Goal: Task Accomplishment & Management: Manage account settings

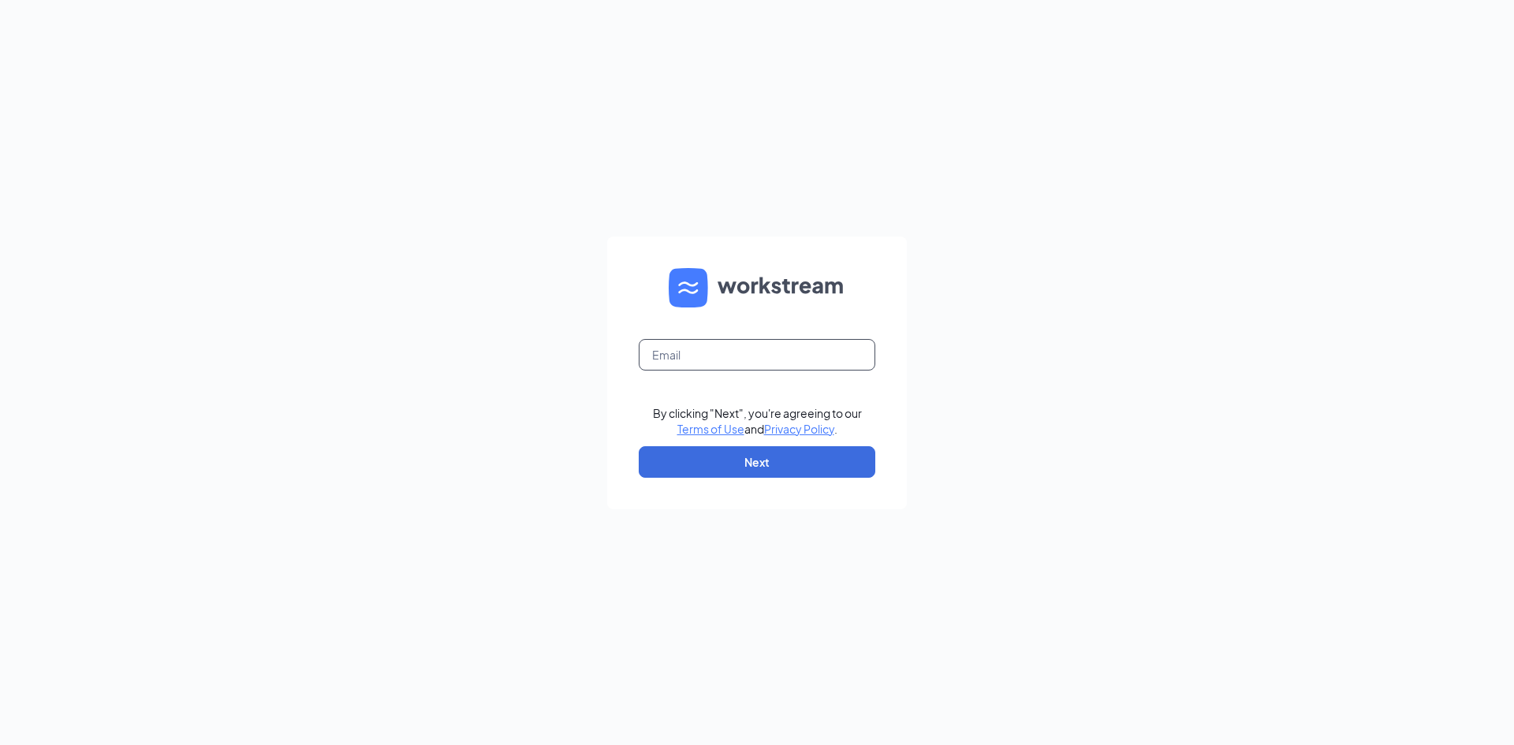
click at [692, 351] on input "text" at bounding box center [757, 355] width 237 height 32
type input "refuel5178@refuelmarket.com"
click at [748, 467] on button "Next" at bounding box center [757, 462] width 237 height 32
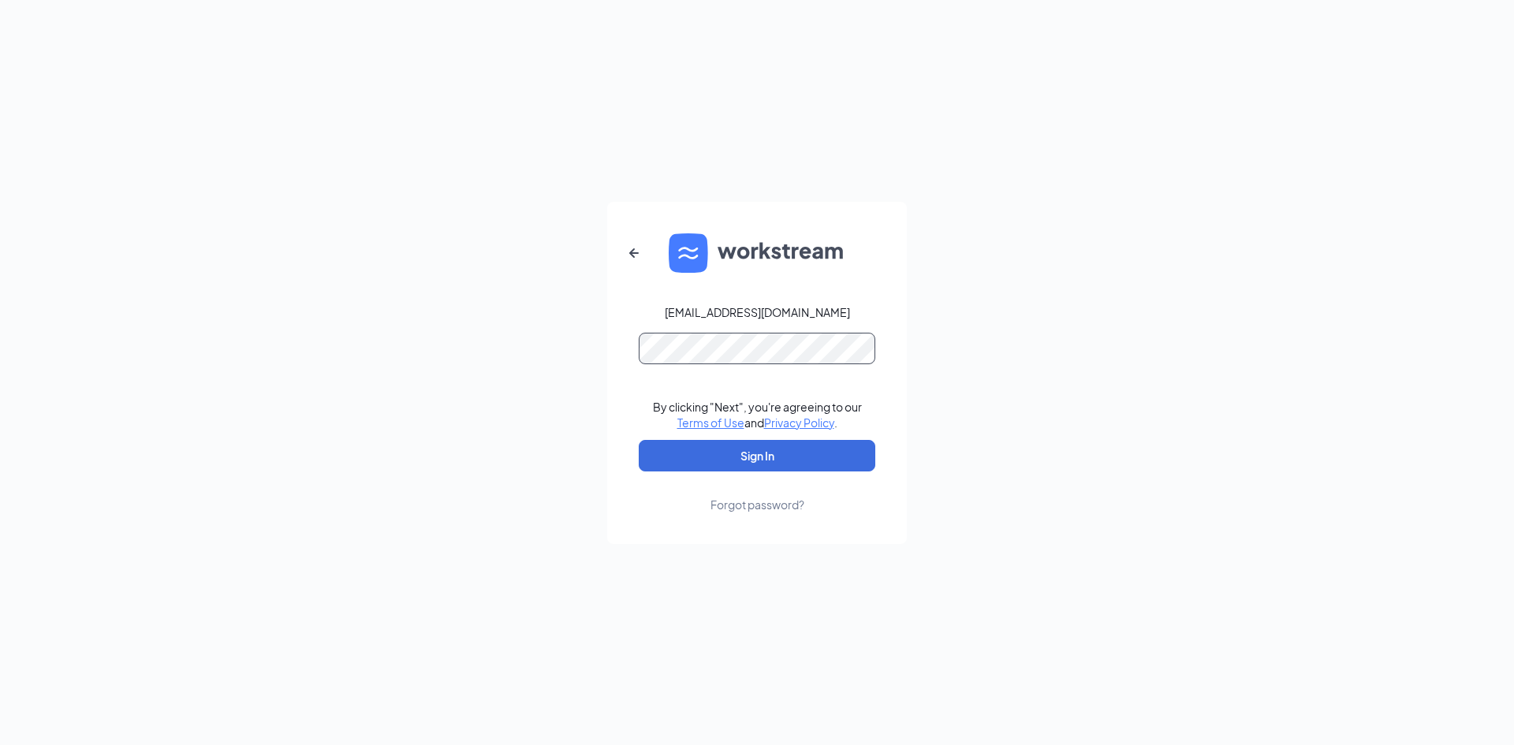
click at [639, 440] on button "Sign In" at bounding box center [757, 456] width 237 height 32
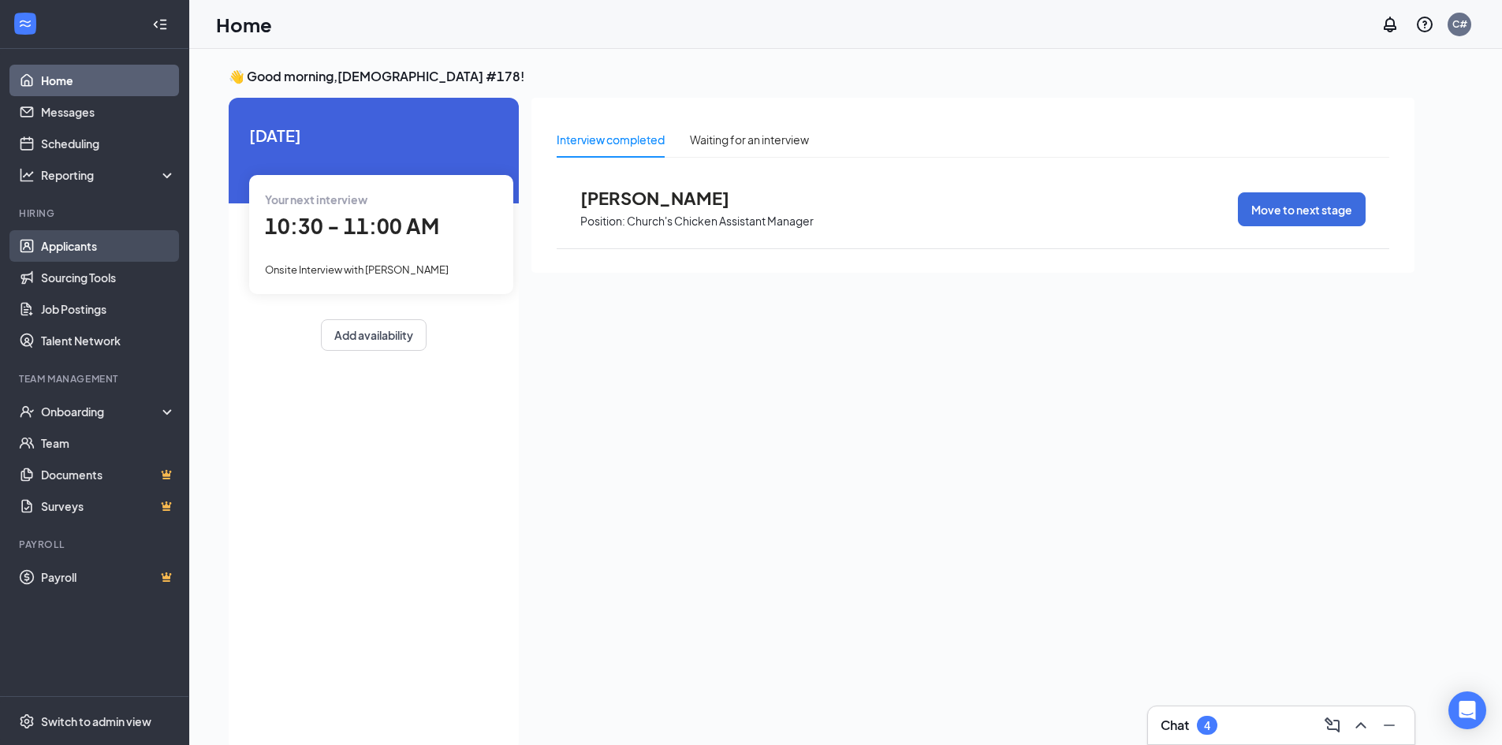
click at [41, 237] on link "Applicants" at bounding box center [108, 246] width 135 height 32
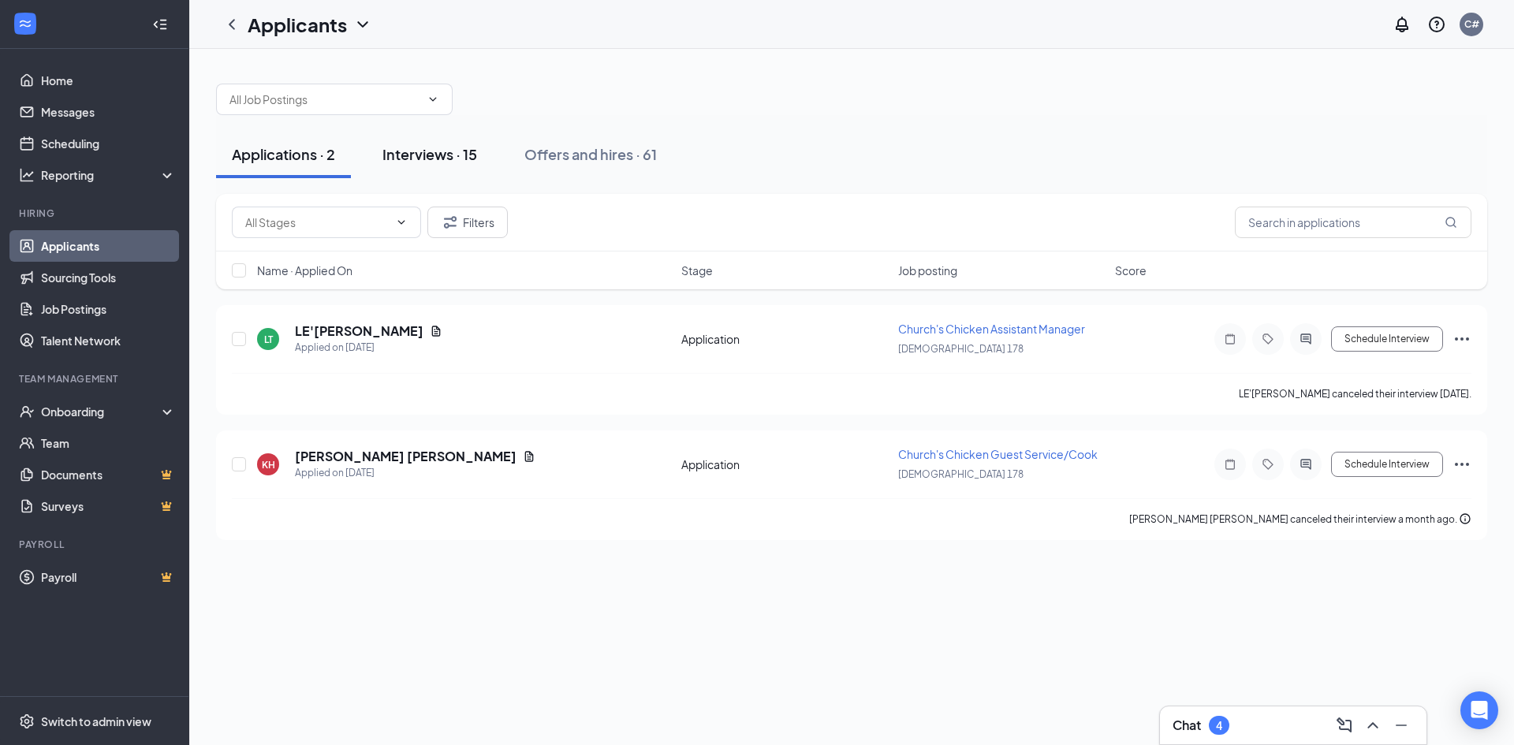
click at [401, 151] on div "Interviews · 15" at bounding box center [429, 154] width 95 height 20
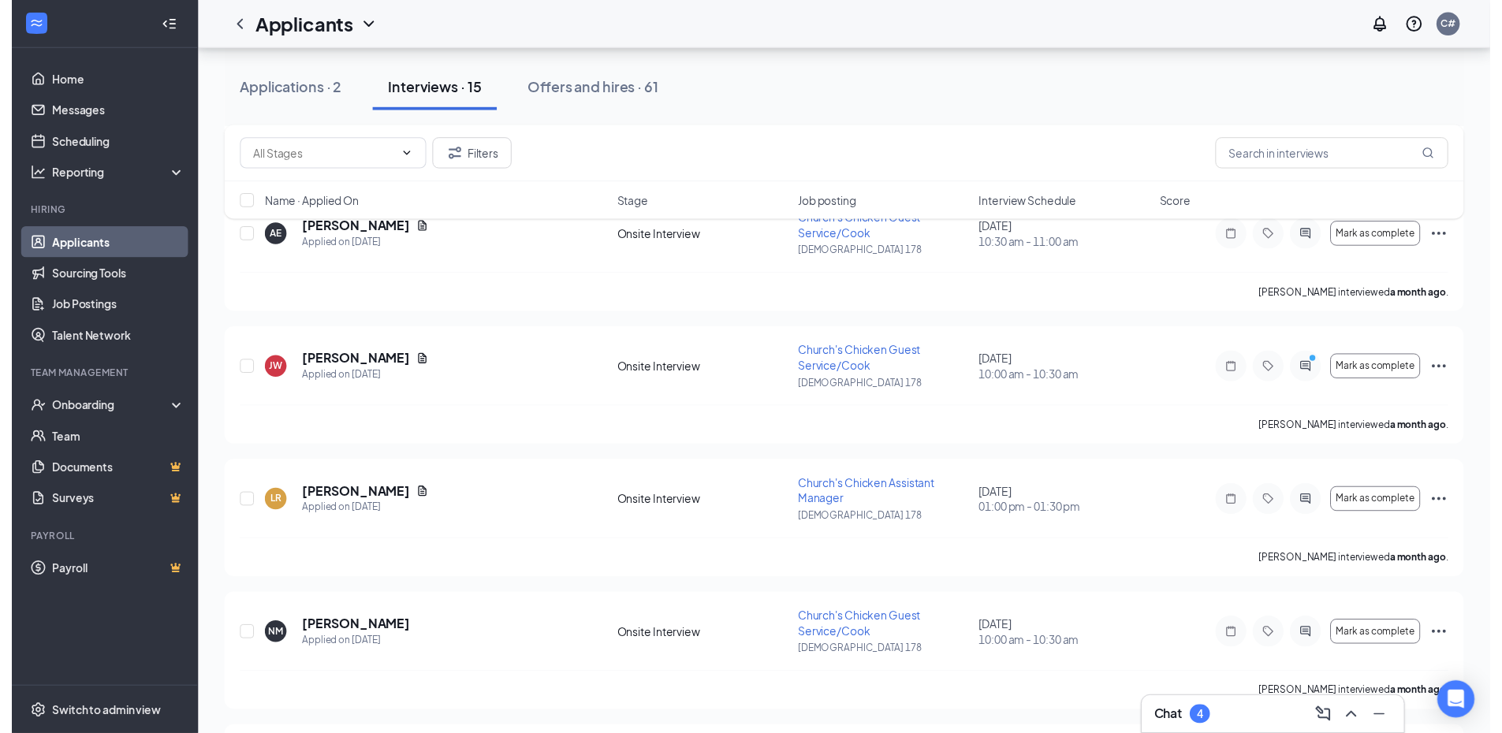
scroll to position [1428, 0]
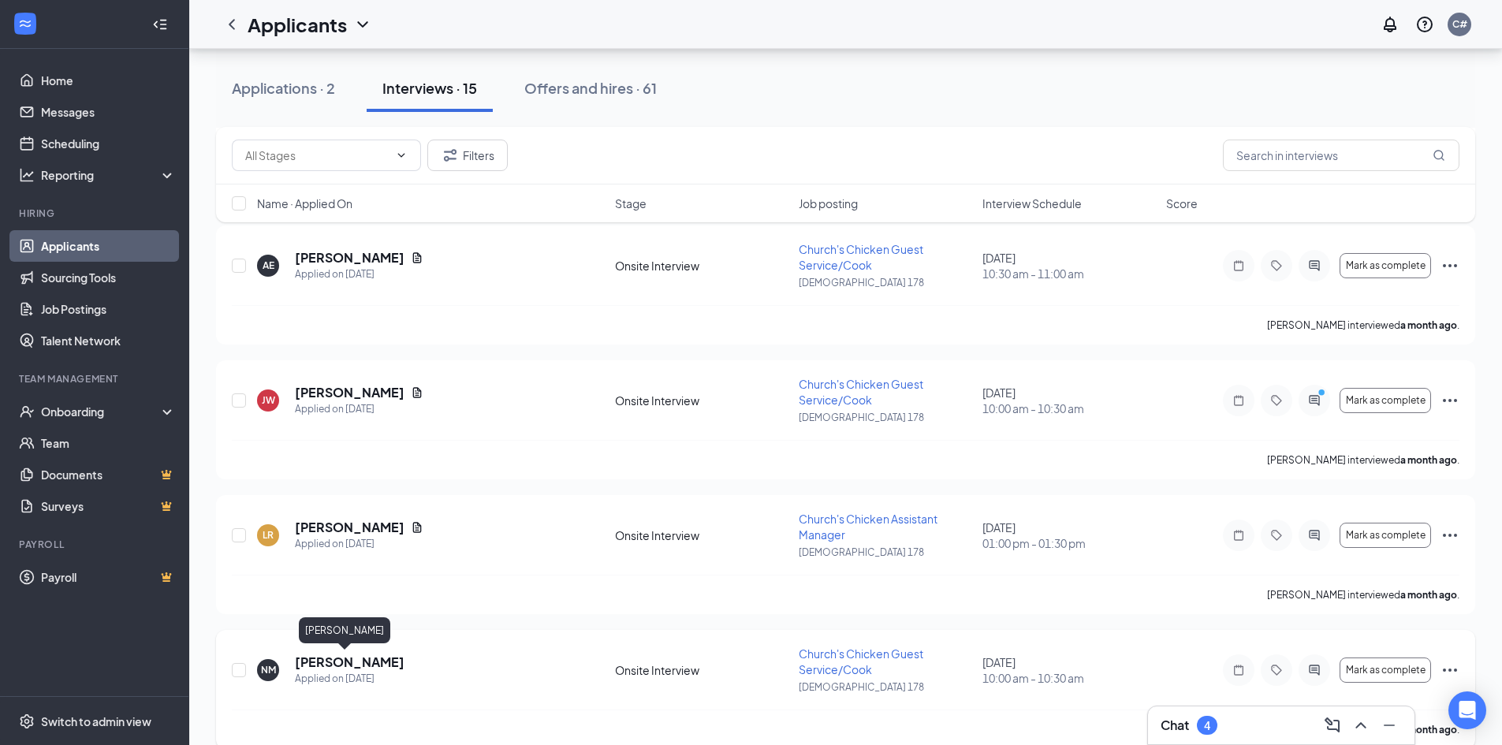
click at [323, 666] on h5 "[PERSON_NAME]" at bounding box center [350, 662] width 110 height 17
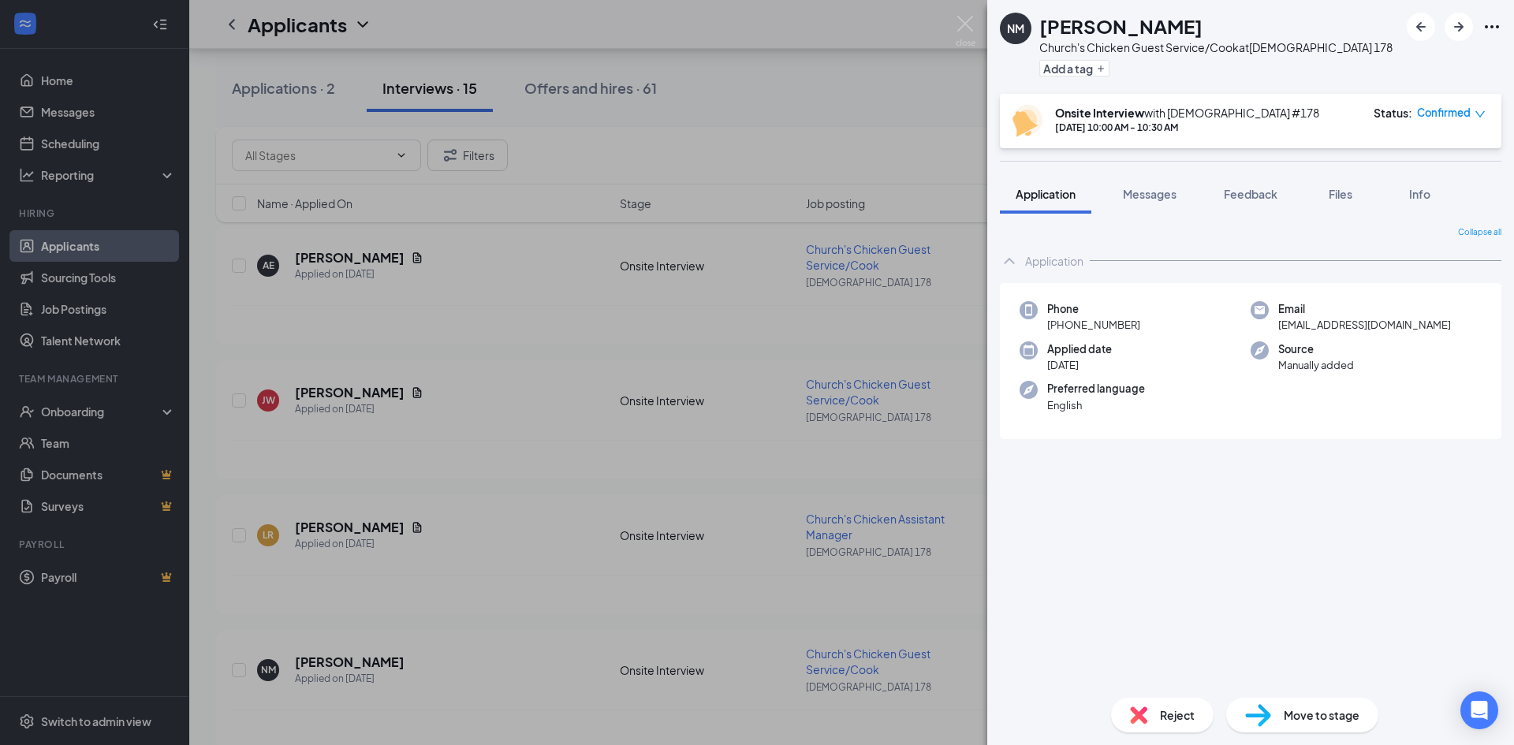
click at [563, 312] on div "NM [PERSON_NAME][GEOGRAPHIC_DATA]'s Chicken Guest Service/Cook at [DEMOGRAPHIC_…" at bounding box center [757, 372] width 1514 height 745
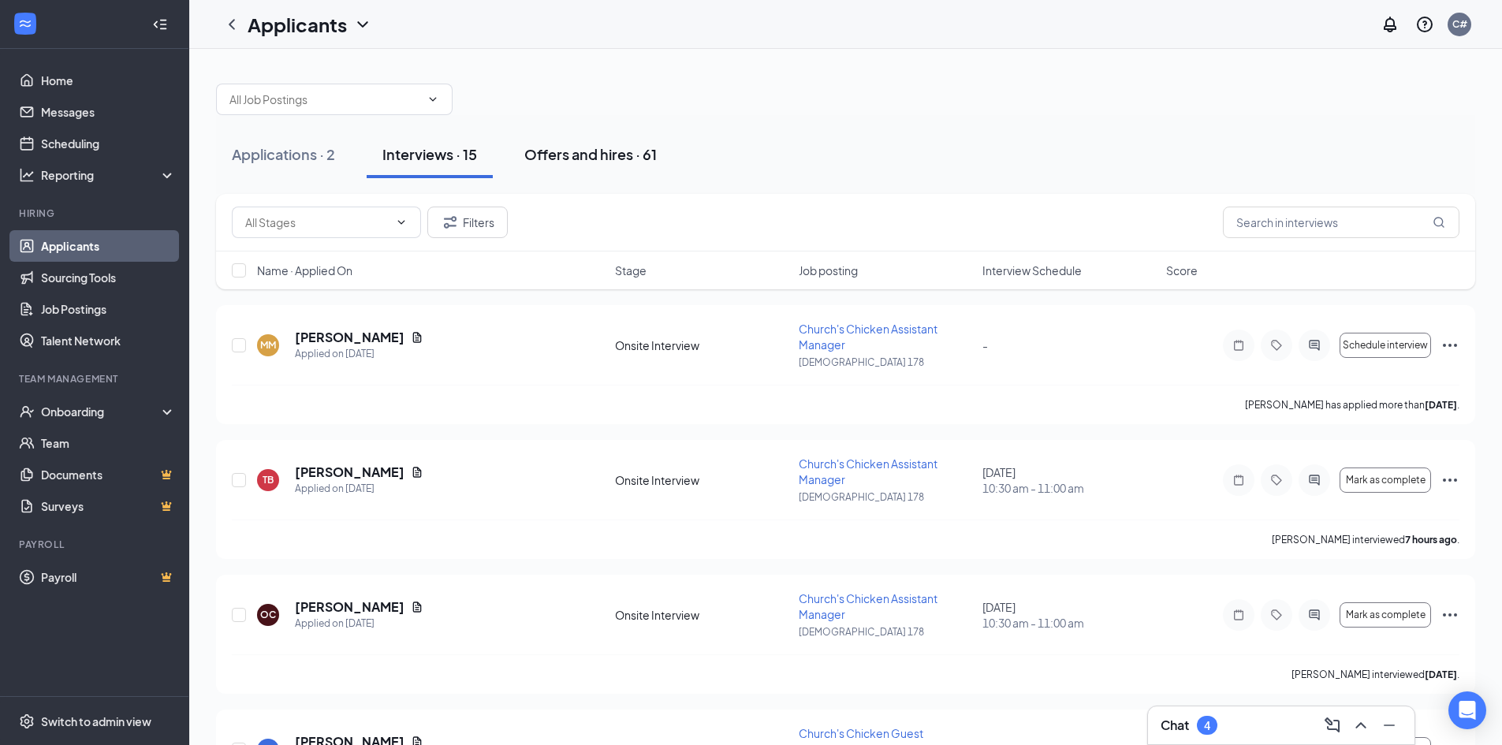
click at [553, 144] on div "Offers and hires · 61" at bounding box center [590, 154] width 132 height 20
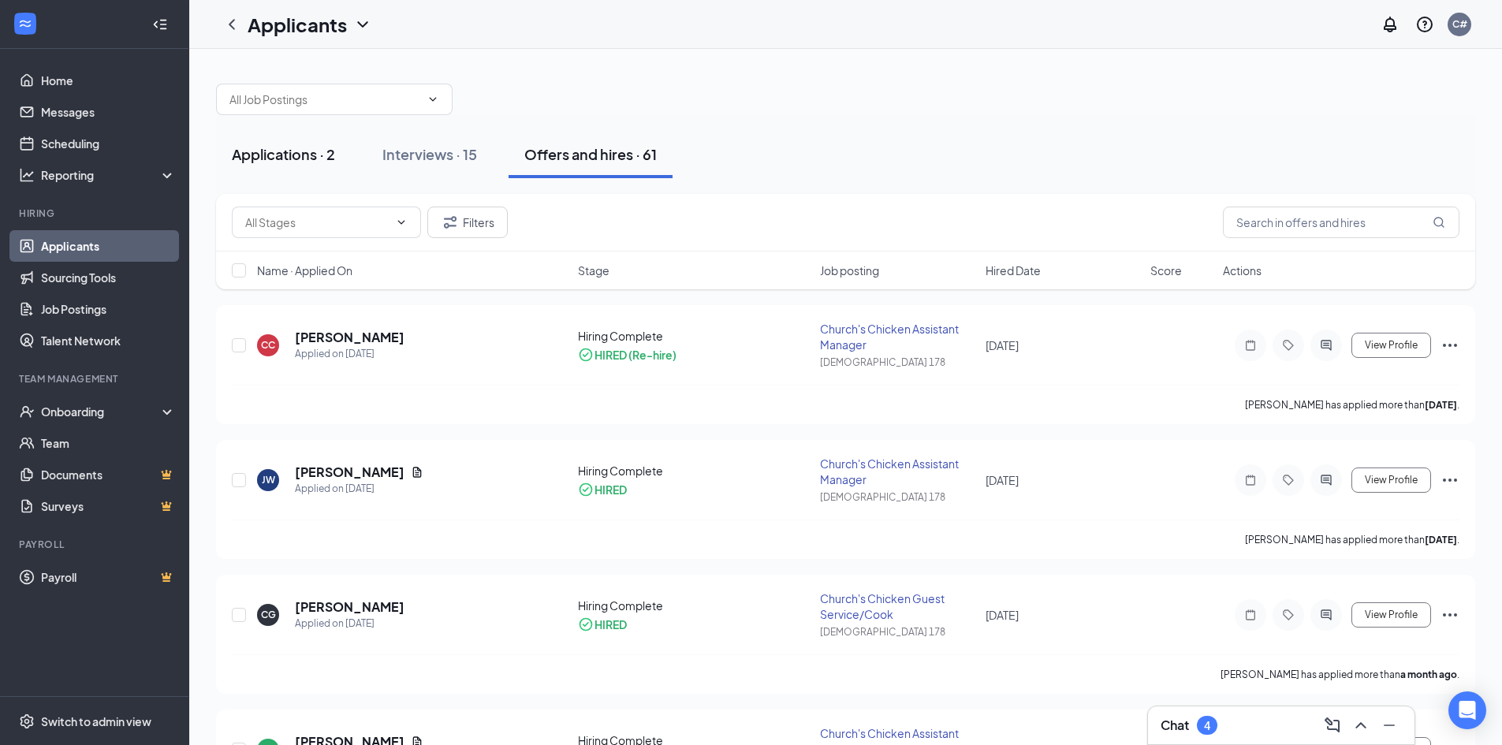
click at [308, 154] on div "Applications · 2" at bounding box center [283, 154] width 103 height 20
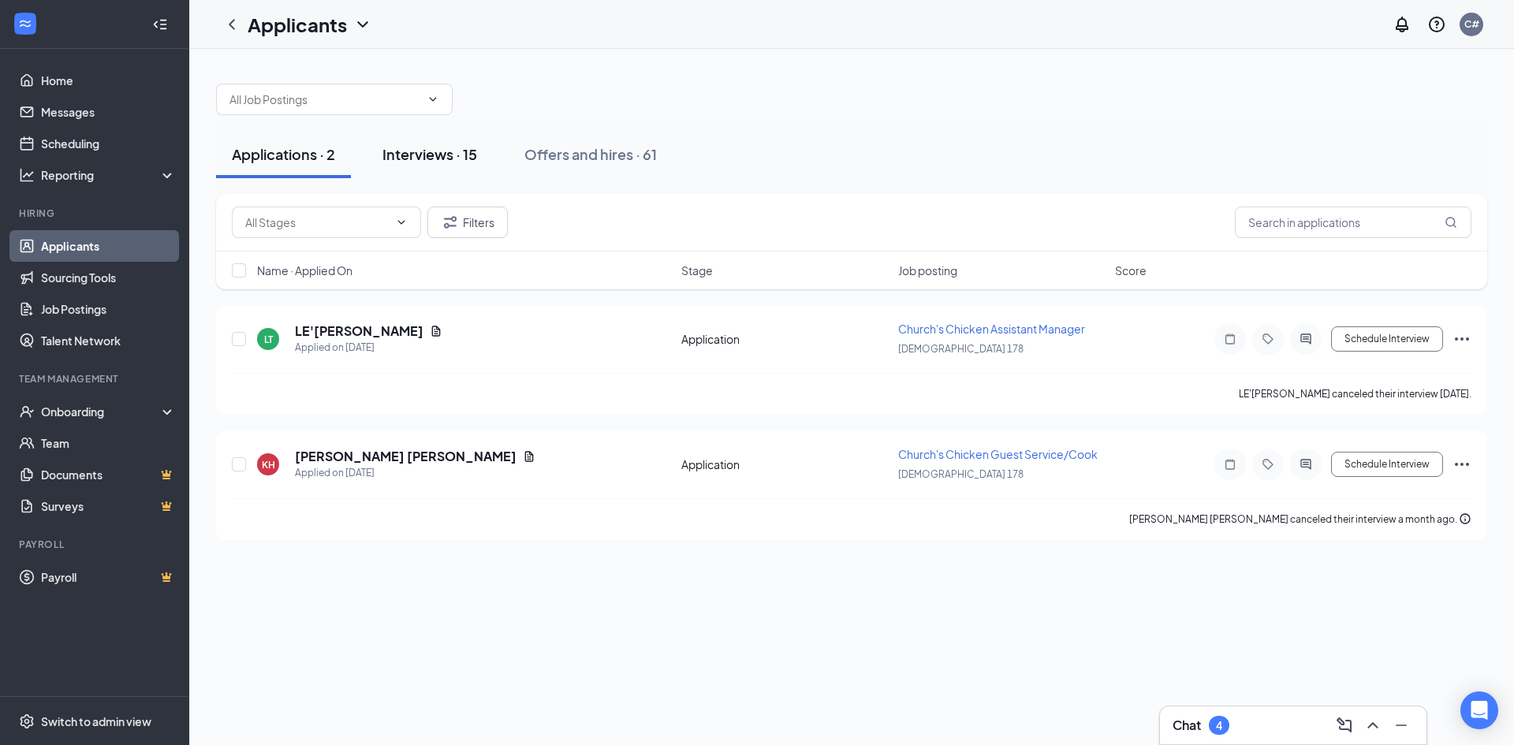
click at [450, 156] on div "Interviews · 15" at bounding box center [429, 154] width 95 height 20
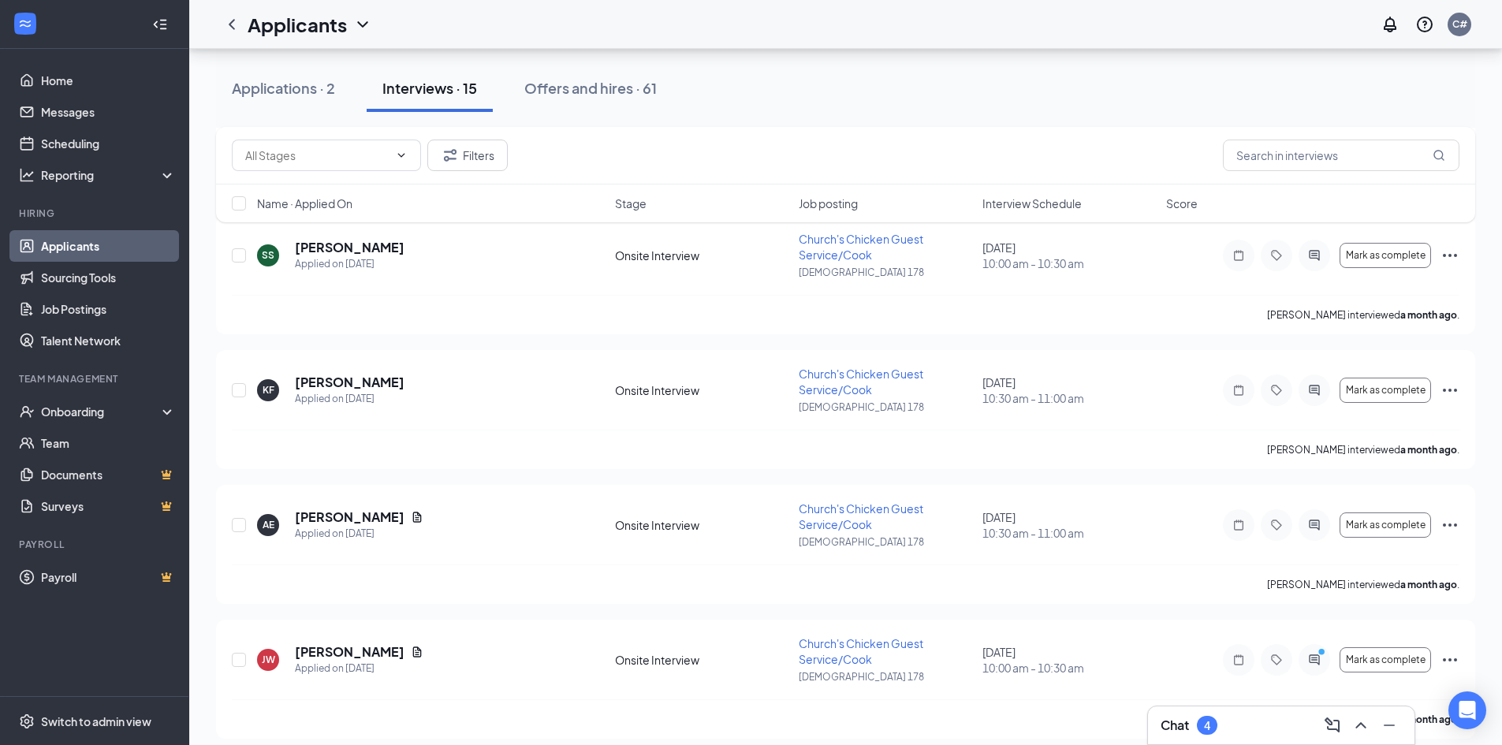
scroll to position [1340, 0]
